Goal: Task Accomplishment & Management: Manage account settings

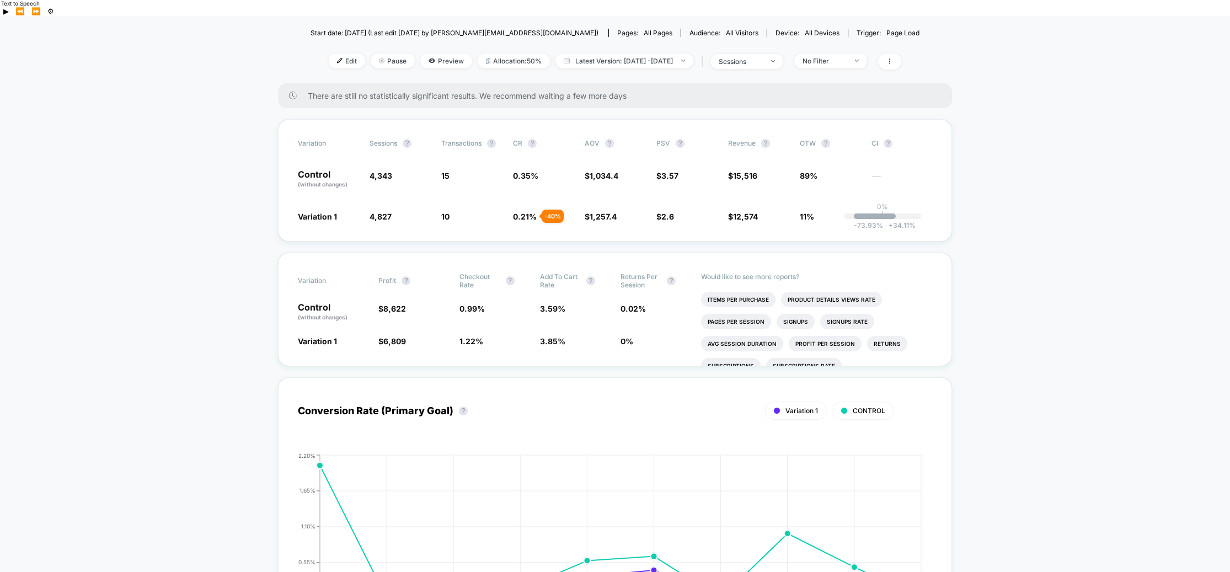
scroll to position [138, 0]
click at [837, 55] on div "No Filter" at bounding box center [824, 59] width 44 height 8
click at [806, 127] on div at bounding box center [802, 127] width 8 height 8
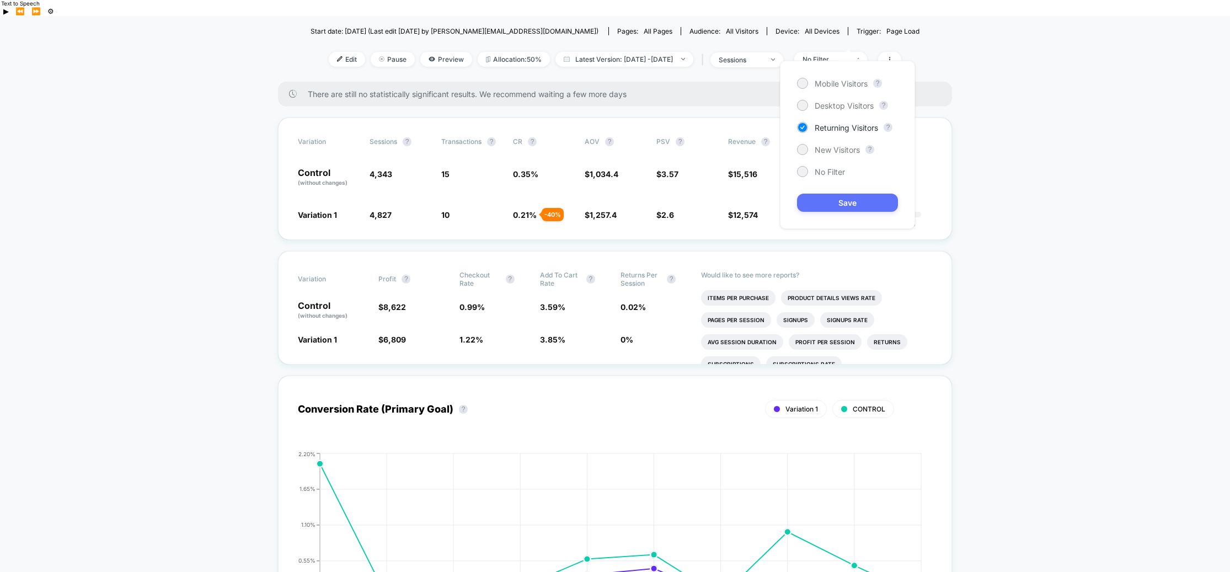
click at [848, 200] on button "Save" at bounding box center [847, 203] width 101 height 18
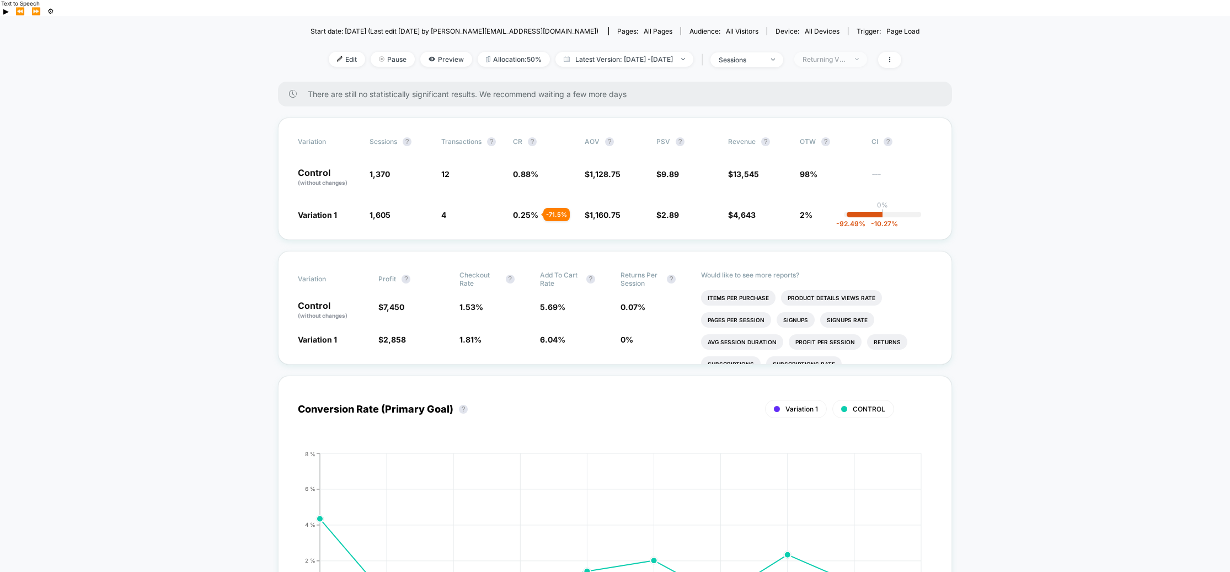
click at [842, 55] on div "Returning Visitors" at bounding box center [824, 59] width 44 height 8
click at [804, 150] on div at bounding box center [802, 149] width 8 height 8
click at [857, 198] on button "Save" at bounding box center [847, 203] width 101 height 18
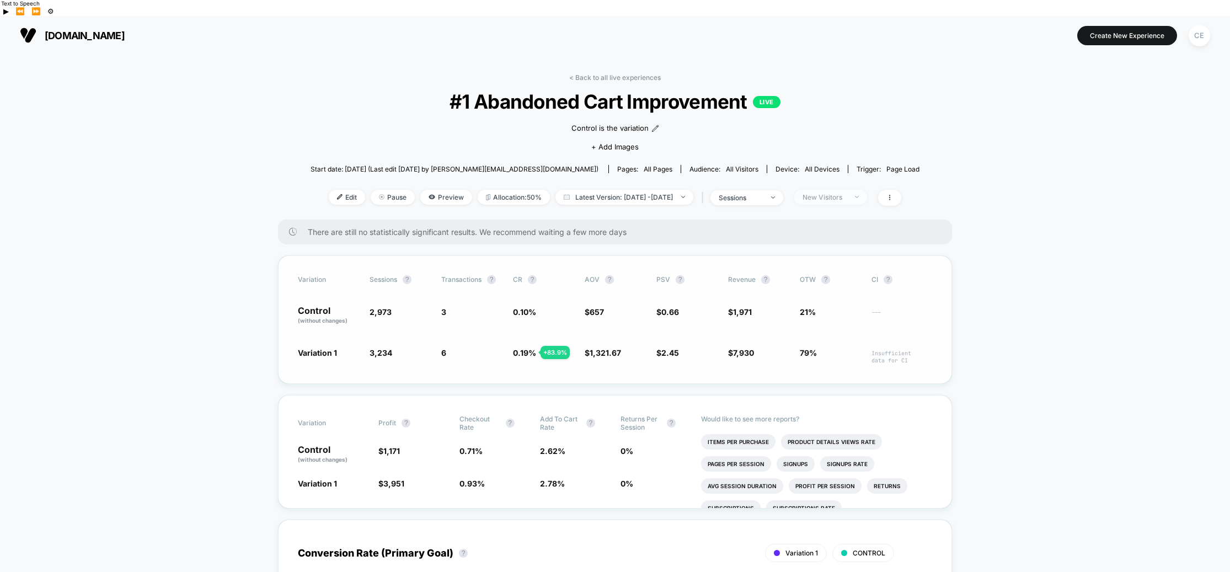
click at [867, 190] on span "New Visitors" at bounding box center [830, 197] width 73 height 15
click at [801, 309] on div at bounding box center [802, 309] width 8 height 8
click at [857, 342] on button "Save" at bounding box center [847, 340] width 101 height 18
